Goal: Information Seeking & Learning: Learn about a topic

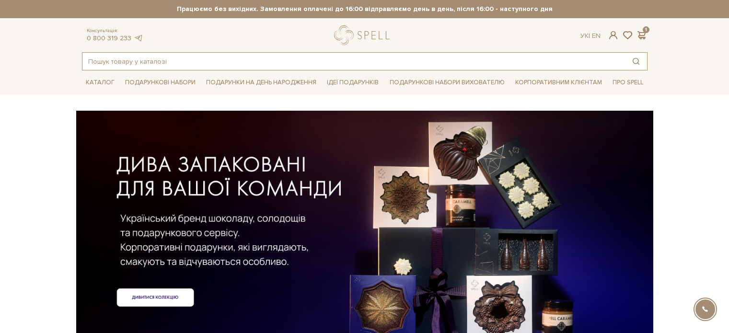
drag, startPoint x: 0, startPoint y: 0, endPoint x: 127, endPoint y: 57, distance: 139.2
click at [126, 56] on input "text" at bounding box center [353, 61] width 542 height 17
type input "капсула часц"
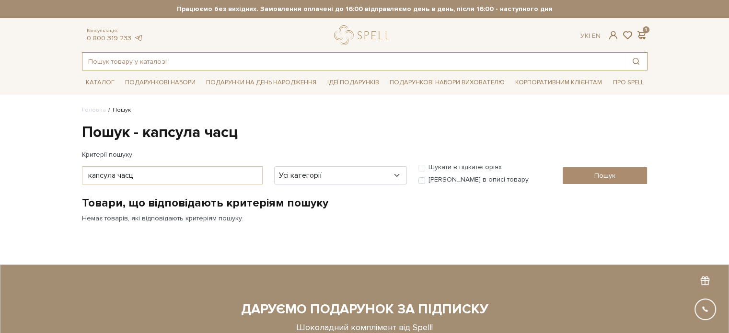
click at [113, 61] on input "text" at bounding box center [353, 61] width 542 height 17
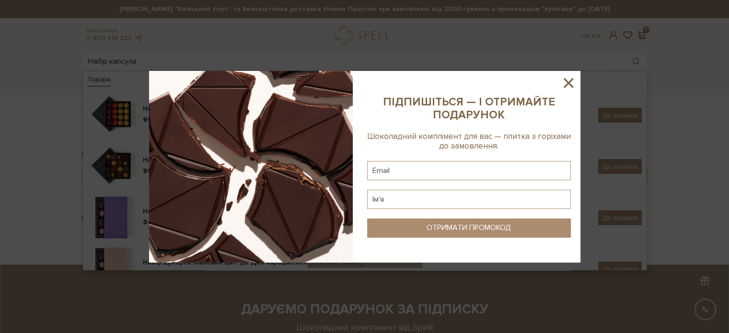
click at [568, 82] on icon at bounding box center [568, 83] width 10 height 10
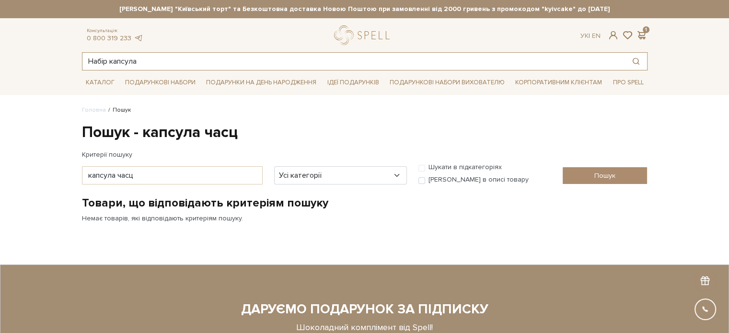
click at [198, 64] on input "Набір капсула" at bounding box center [353, 61] width 542 height 17
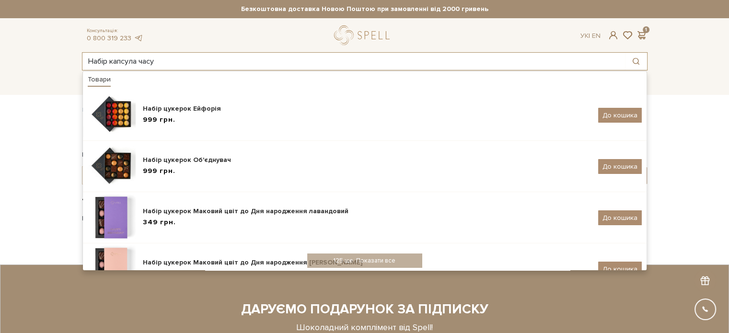
type input "Набір капсула часу"
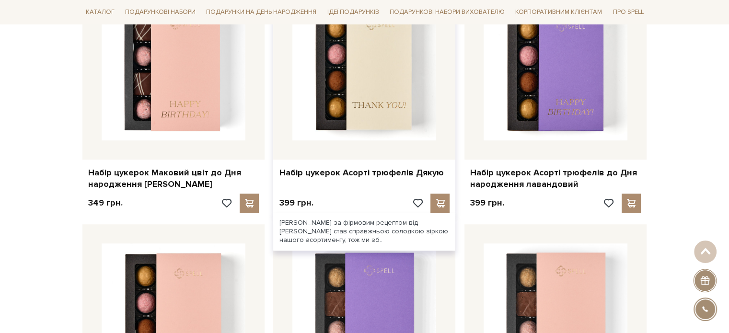
scroll to position [479, 0]
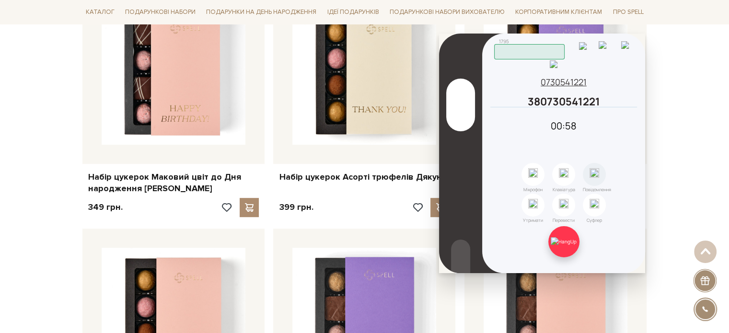
click at [570, 237] on img at bounding box center [563, 241] width 26 height 9
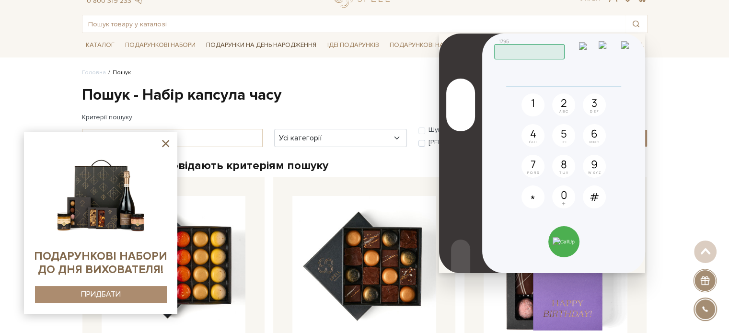
scroll to position [0, 0]
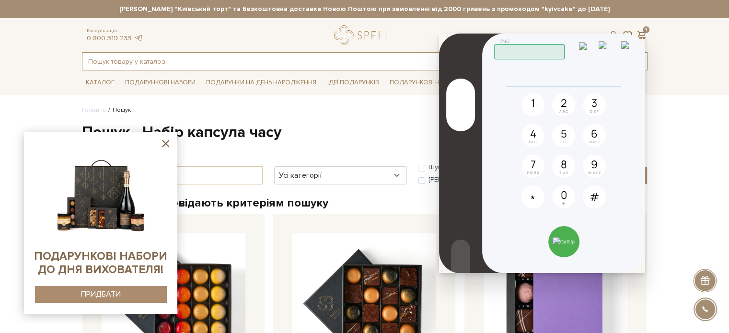
click at [119, 63] on input "text" at bounding box center [353, 61] width 542 height 17
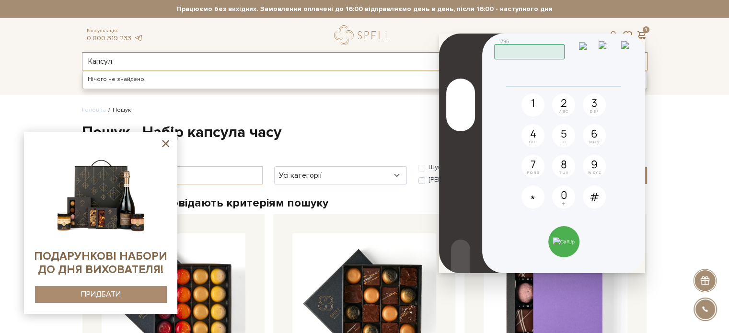
type input "Капсул"
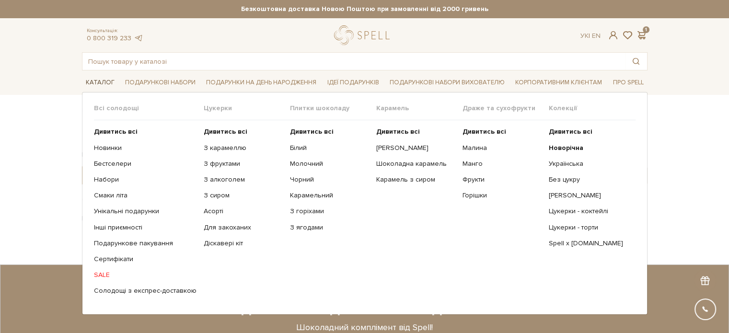
click at [98, 78] on link "Каталог" at bounding box center [100, 82] width 36 height 15
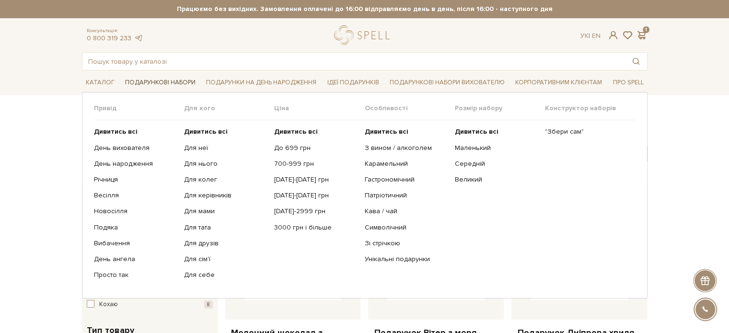
click at [160, 84] on link "Подарункові набори" at bounding box center [160, 82] width 78 height 15
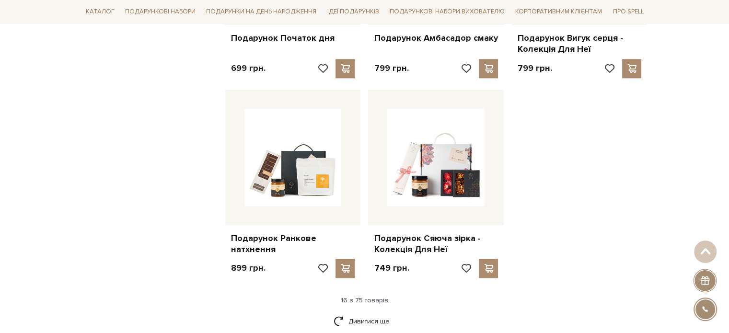
scroll to position [1198, 0]
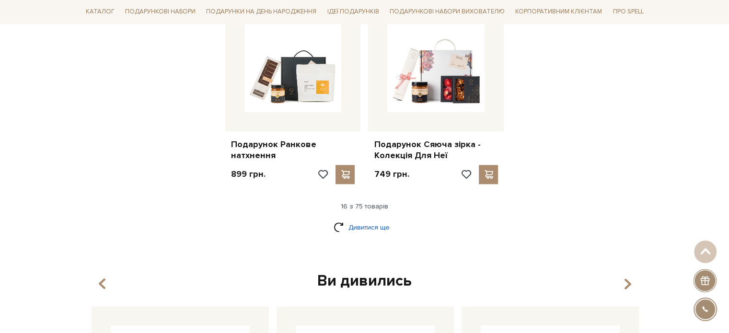
click at [362, 219] on link "Дивитися ще" at bounding box center [364, 227] width 62 height 17
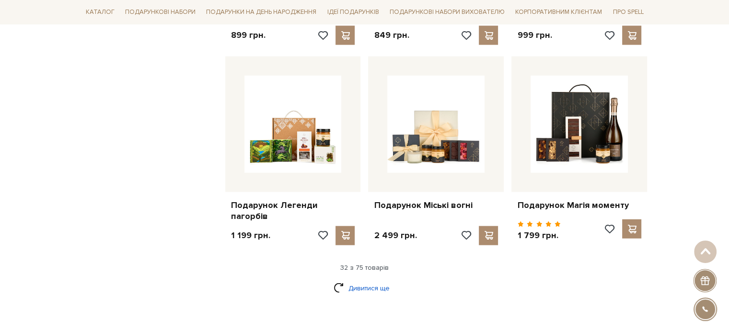
scroll to position [2156, 0]
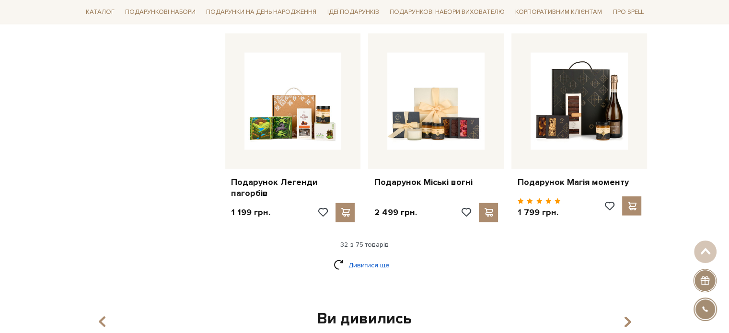
click at [359, 263] on link "Дивитися ще" at bounding box center [364, 265] width 62 height 17
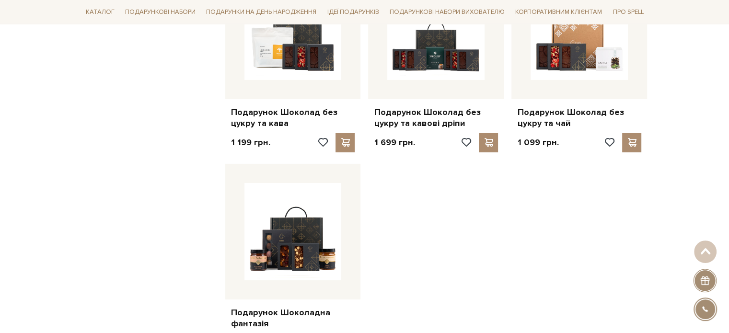
scroll to position [3354, 0]
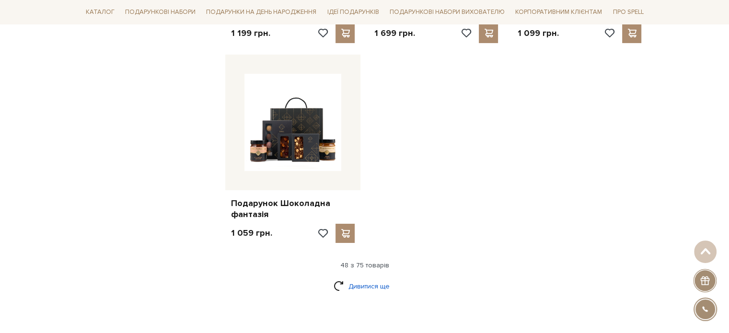
click at [361, 278] on link "Дивитися ще" at bounding box center [364, 286] width 62 height 17
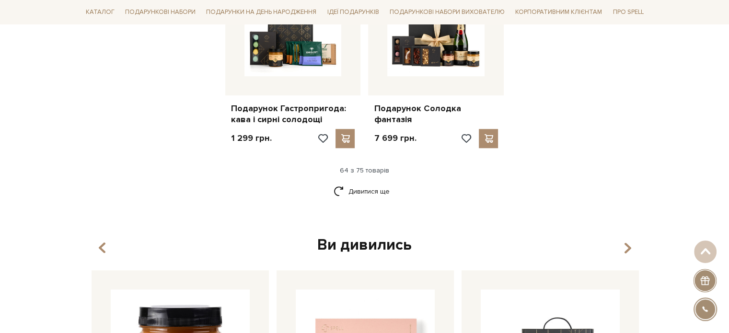
scroll to position [4455, 0]
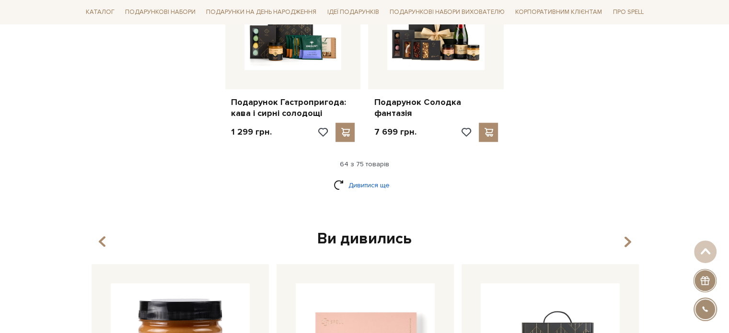
click at [362, 177] on link "Дивитися ще" at bounding box center [364, 185] width 62 height 17
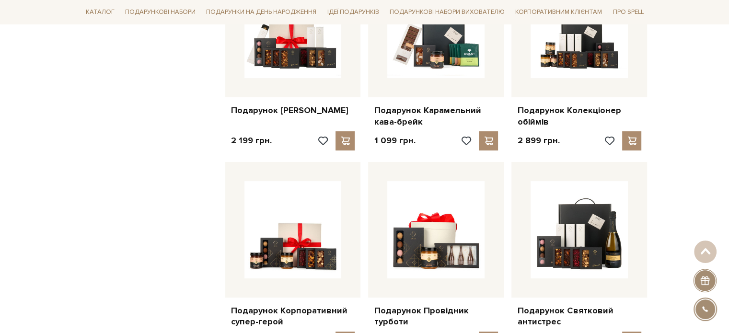
scroll to position [3833, 0]
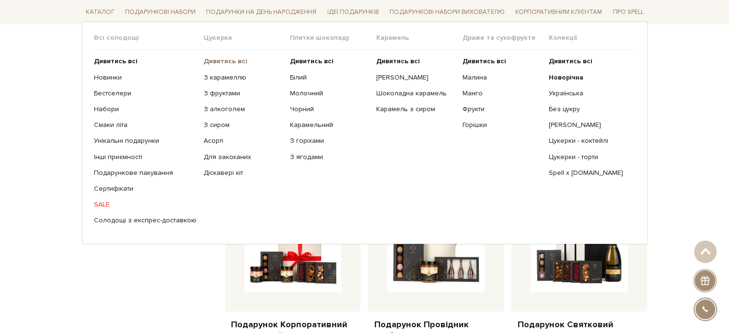
click at [213, 61] on b "Дивитись всі" at bounding box center [226, 61] width 44 height 8
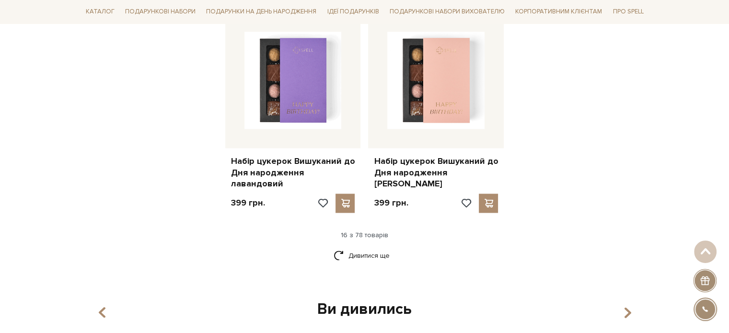
scroll to position [1246, 0]
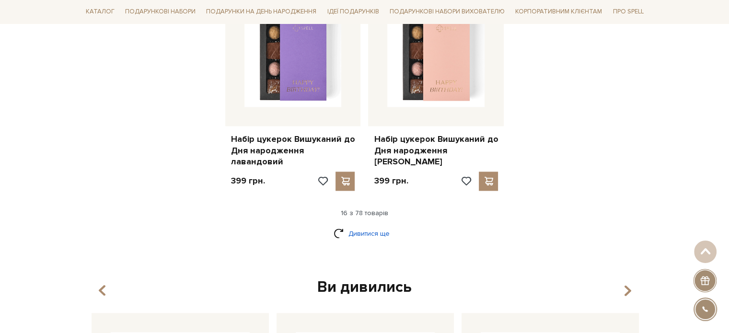
click at [357, 225] on link "Дивитися ще" at bounding box center [364, 233] width 62 height 17
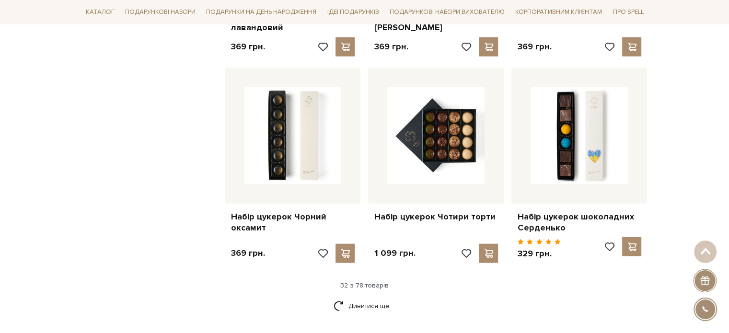
scroll to position [2204, 0]
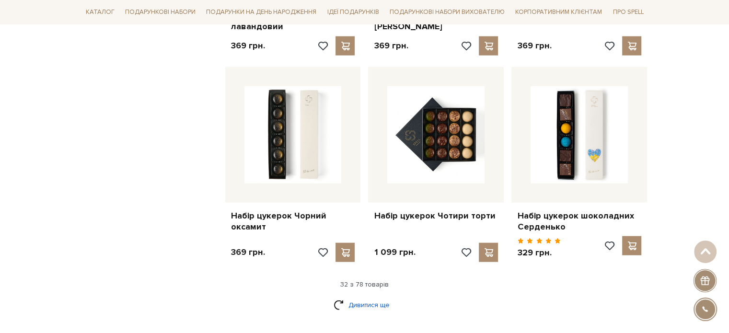
click at [362, 297] on link "Дивитися ще" at bounding box center [364, 305] width 62 height 17
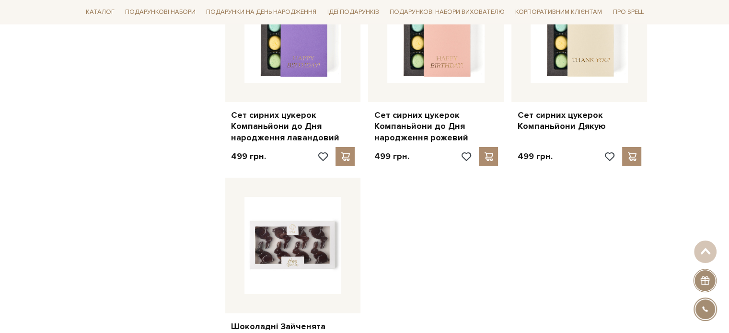
scroll to position [3449, 0]
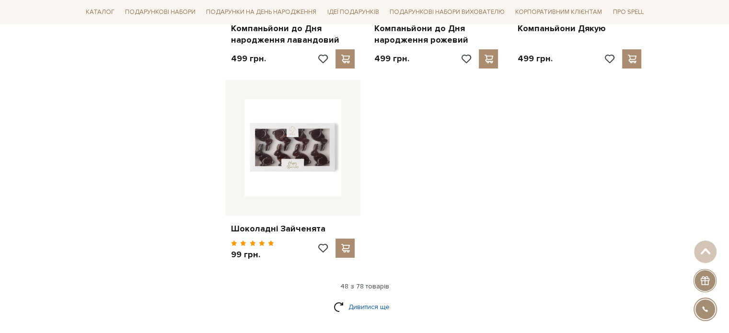
click at [368, 298] on link "Дивитися ще" at bounding box center [364, 306] width 62 height 17
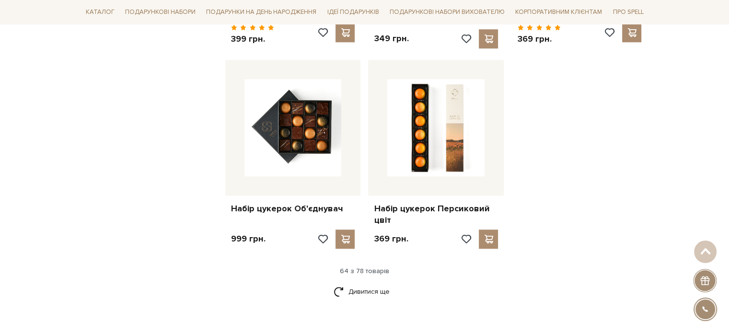
scroll to position [4503, 0]
click at [361, 283] on link "Дивитися ще" at bounding box center [364, 291] width 62 height 17
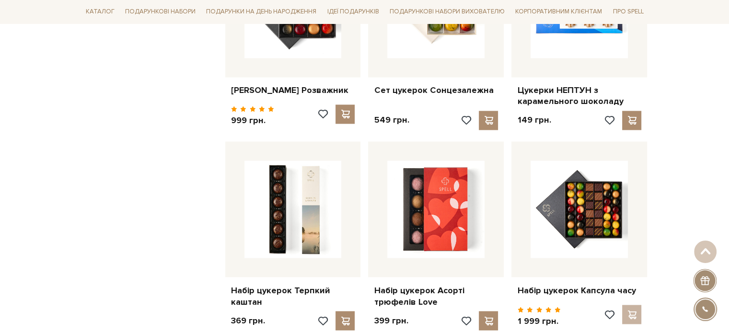
scroll to position [5318, 0]
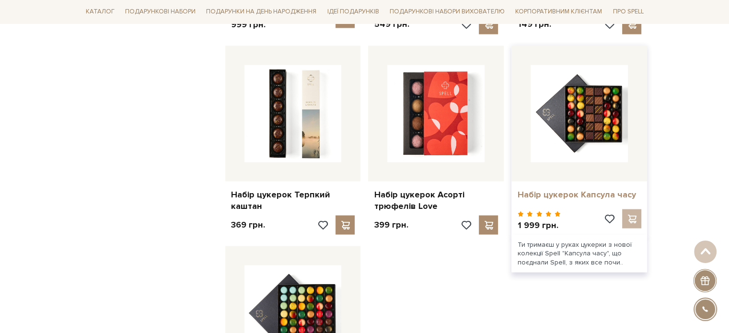
click at [564, 189] on link "Набір цукерок Капсула часу" at bounding box center [579, 194] width 124 height 11
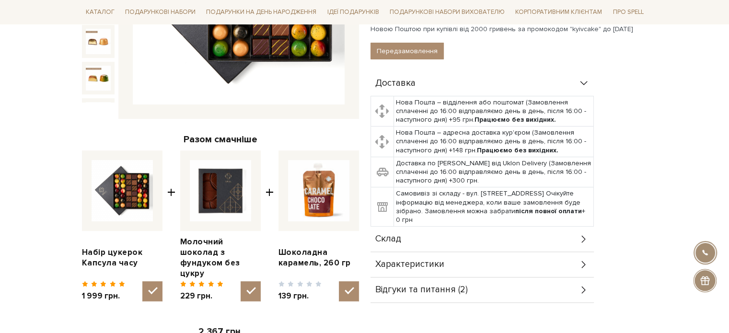
scroll to position [335, 0]
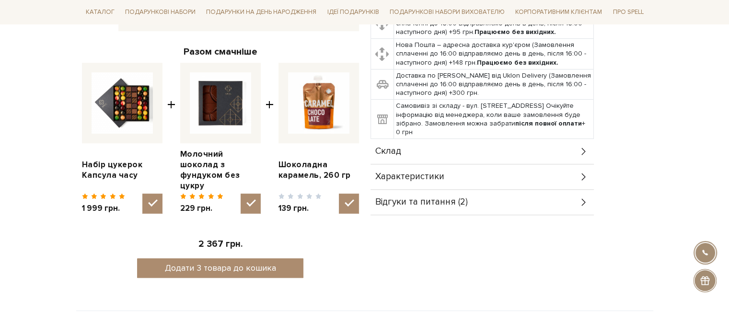
click at [412, 172] on span "Характеристики" at bounding box center [409, 176] width 69 height 9
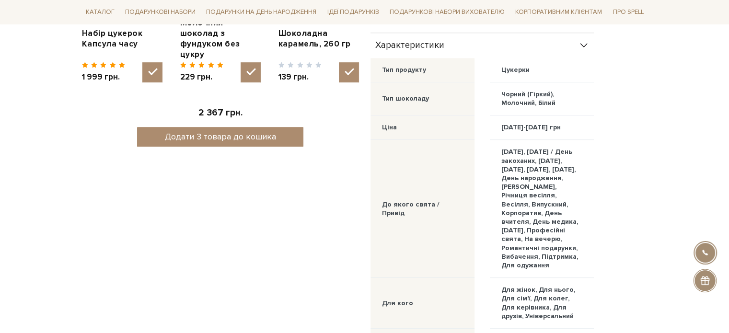
scroll to position [431, 0]
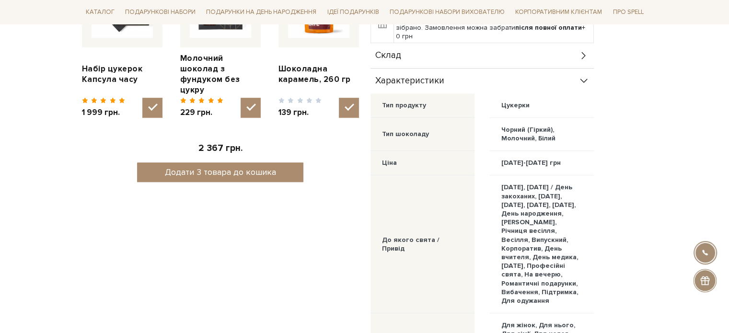
click at [397, 53] on span "Склад" at bounding box center [388, 55] width 26 height 9
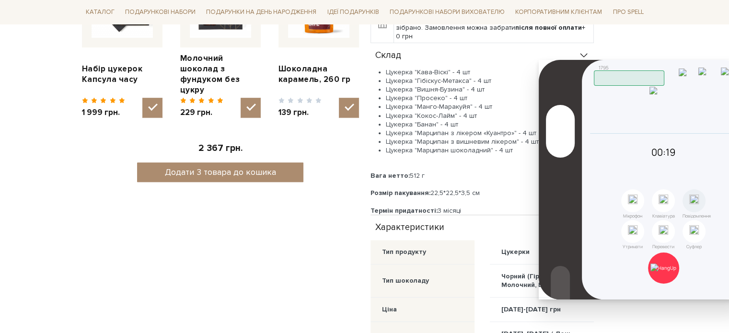
drag, startPoint x: 632, startPoint y: 59, endPoint x: 675, endPoint y: 63, distance: 42.4
click at [675, 63] on header "1795 Працюю" at bounding box center [664, 73] width 140 height 25
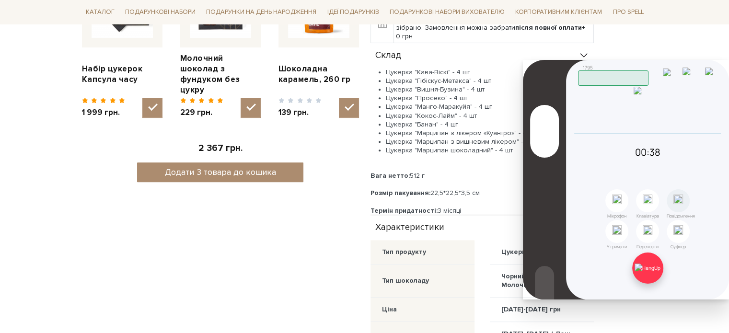
click at [640, 268] on img at bounding box center [647, 267] width 26 height 9
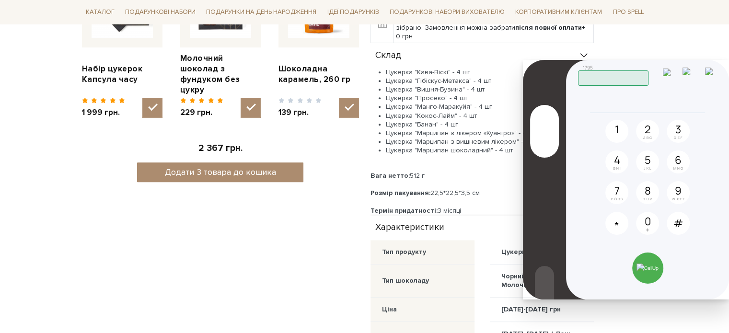
click at [648, 42] on div "Набір цукерок Капсула часу 5/5 1 999 грн. Оплата частинами: Сет Цукерок "Київсь…" at bounding box center [509, 169] width 288 height 949
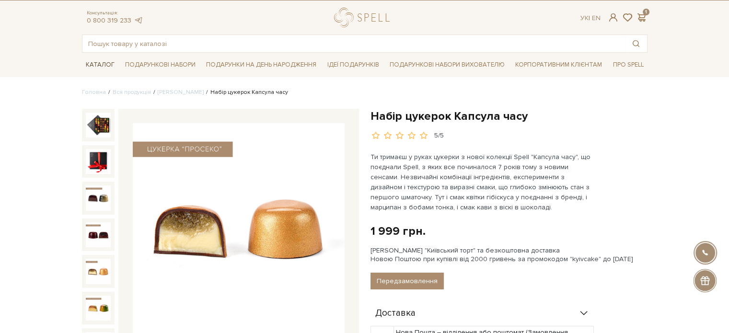
scroll to position [0, 0]
